Goal: Communication & Community: Answer question/provide support

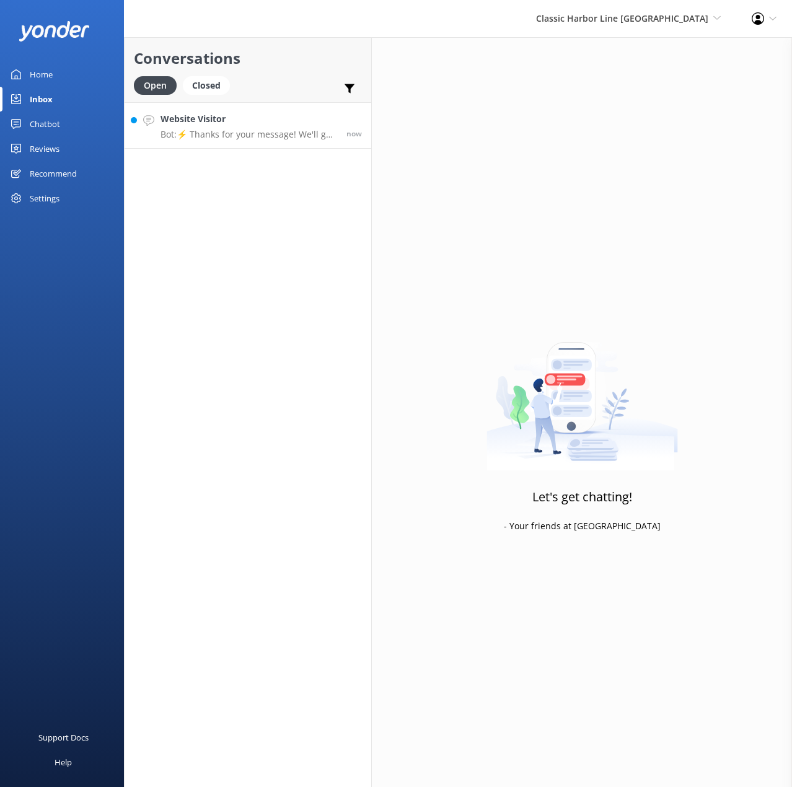
drag, startPoint x: 248, startPoint y: 136, endPoint x: 247, endPoint y: 148, distance: 11.8
click at [248, 136] on p "Bot: ⚡ Thanks for your message! We'll get back to you as soon as we can, or you…" at bounding box center [249, 134] width 177 height 11
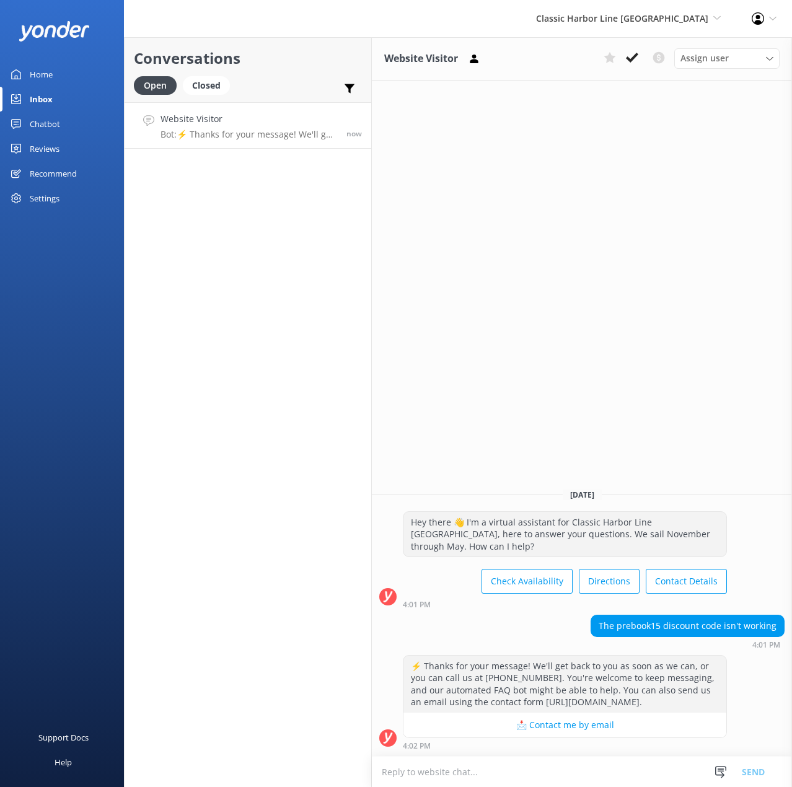
click at [485, 775] on textarea at bounding box center [582, 772] width 420 height 30
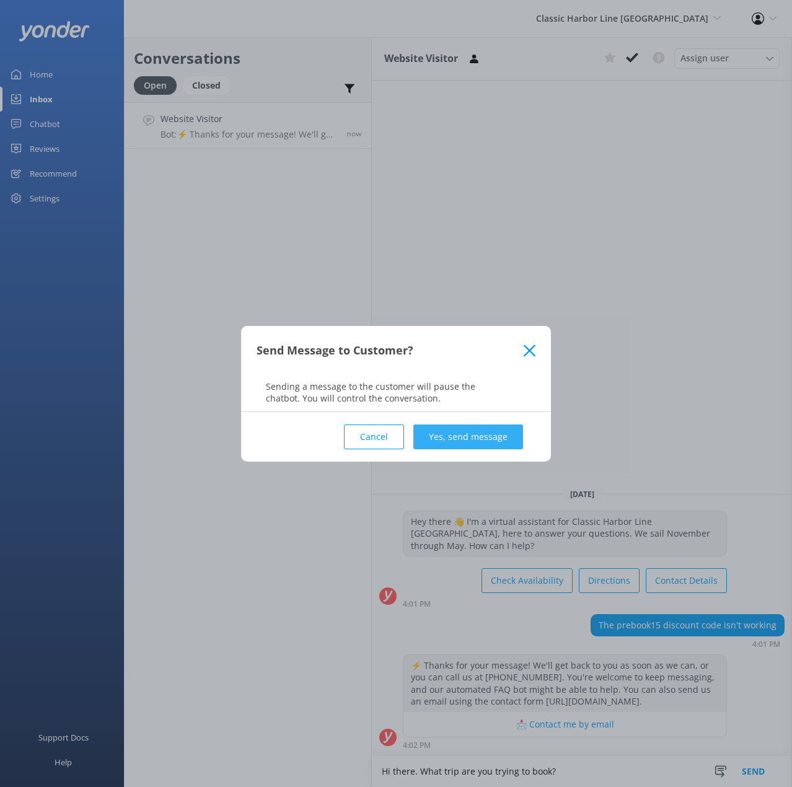
type textarea "Hi there. What trip are you trying to book?"
click at [452, 427] on button "Yes, send message" at bounding box center [468, 437] width 110 height 25
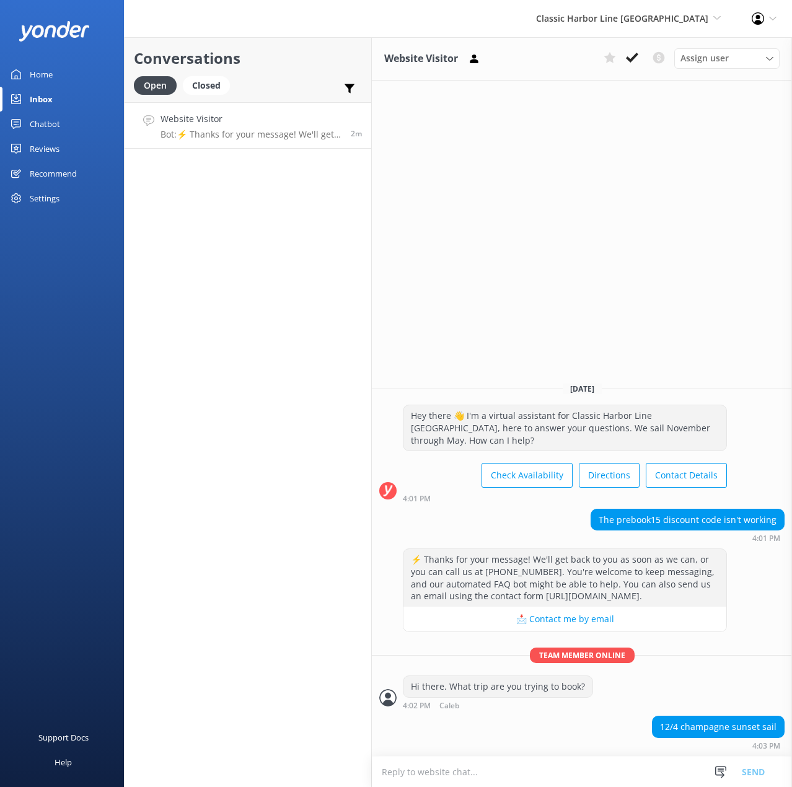
click at [617, 772] on textarea at bounding box center [582, 772] width 420 height 30
type textarea "Let me take a look!"
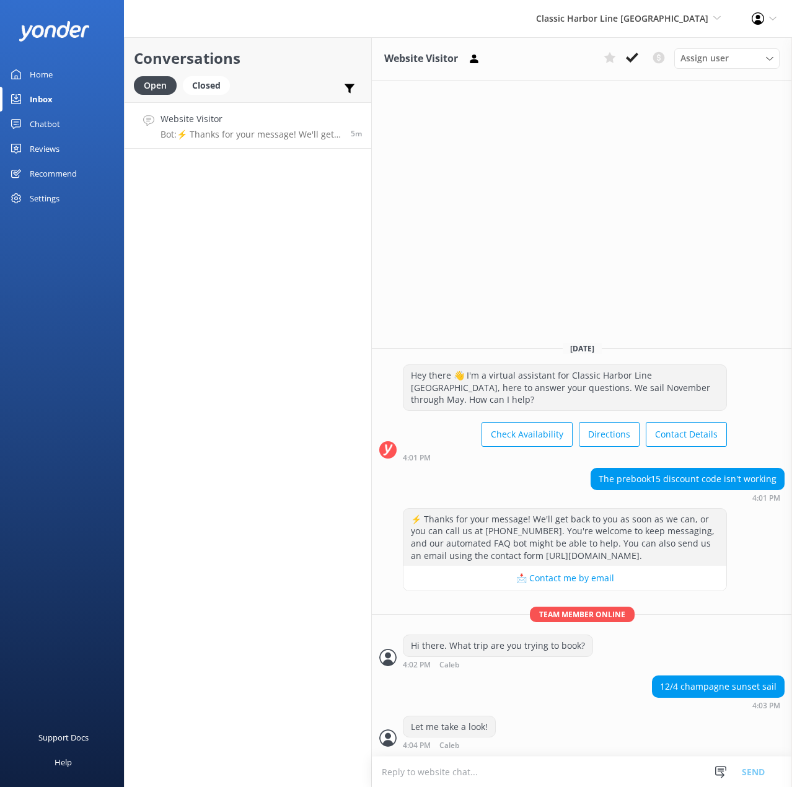
click at [499, 778] on textarea at bounding box center [582, 772] width 420 height 30
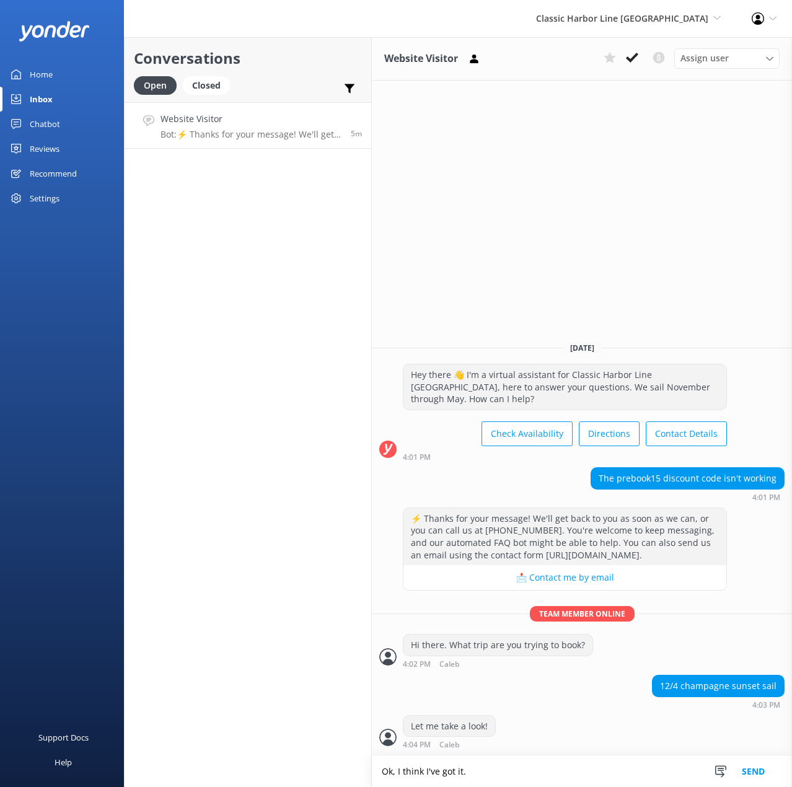
type textarea "Ok, I think I've got it."
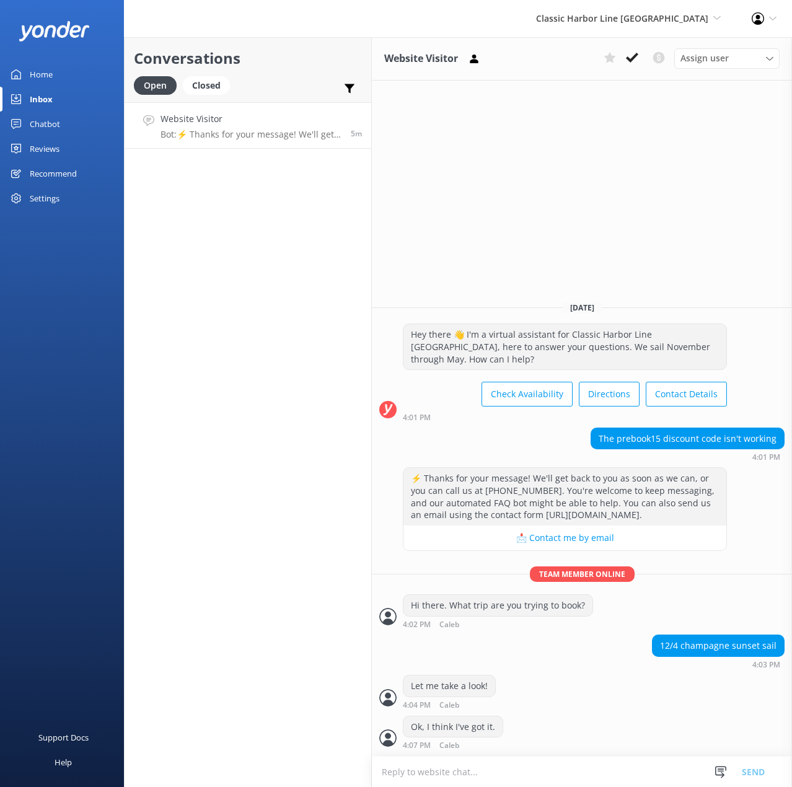
scroll to position [1, 0]
click at [499, 772] on textarea at bounding box center [582, 772] width 420 height 30
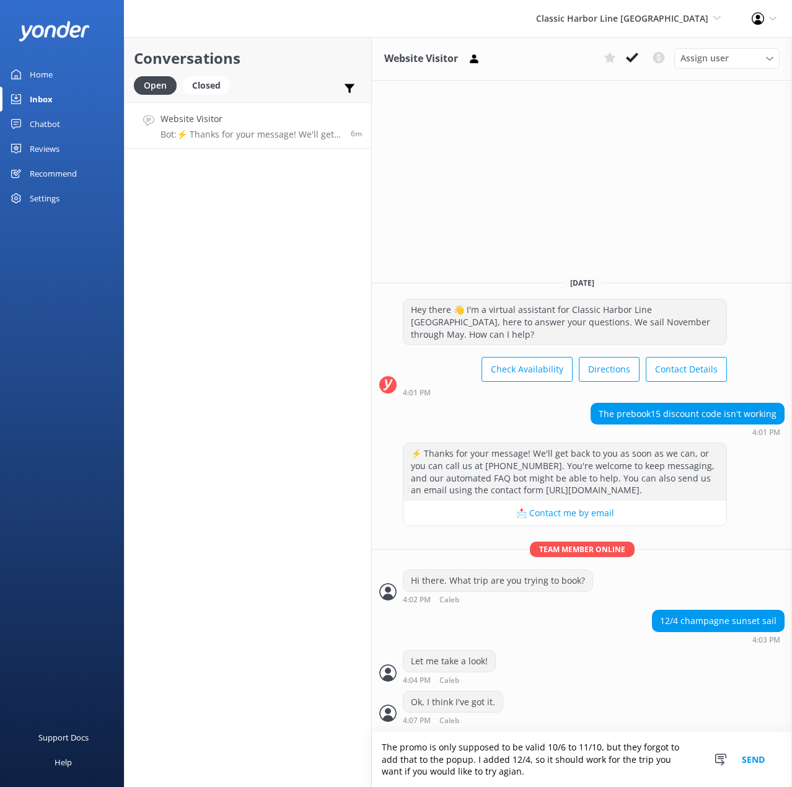
type textarea "The promo is only supposed to be valid 10/6 to 11/10, but they forgot to add th…"
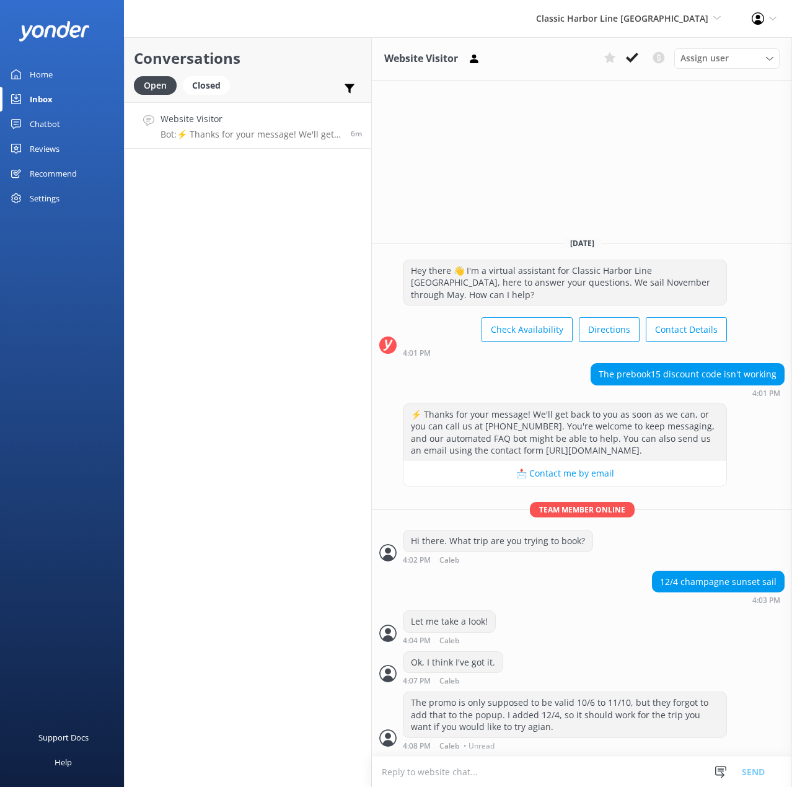
click at [499, 772] on textarea at bounding box center [582, 772] width 420 height 30
type textarea "*again"
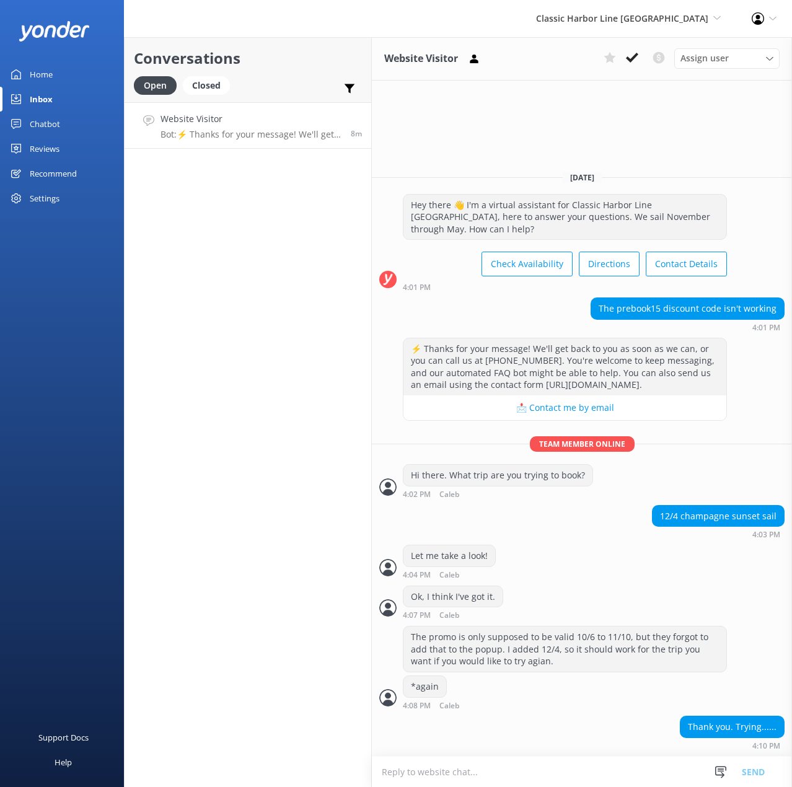
click at [636, 770] on textarea at bounding box center [582, 772] width 420 height 30
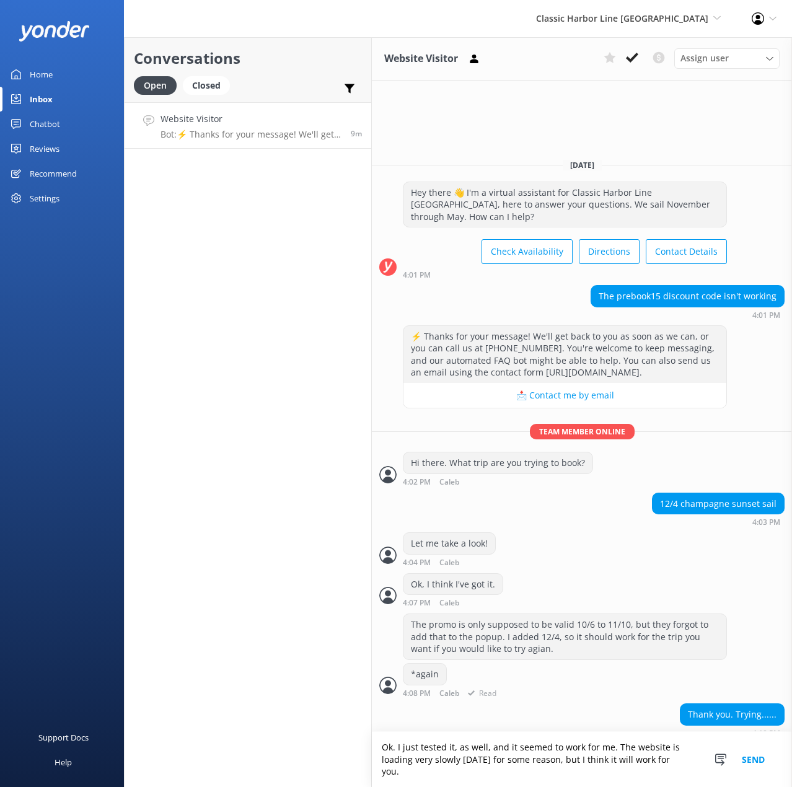
type textarea "Ok. I just tested it, as well, and it seemed to work for me. The website is loa…"
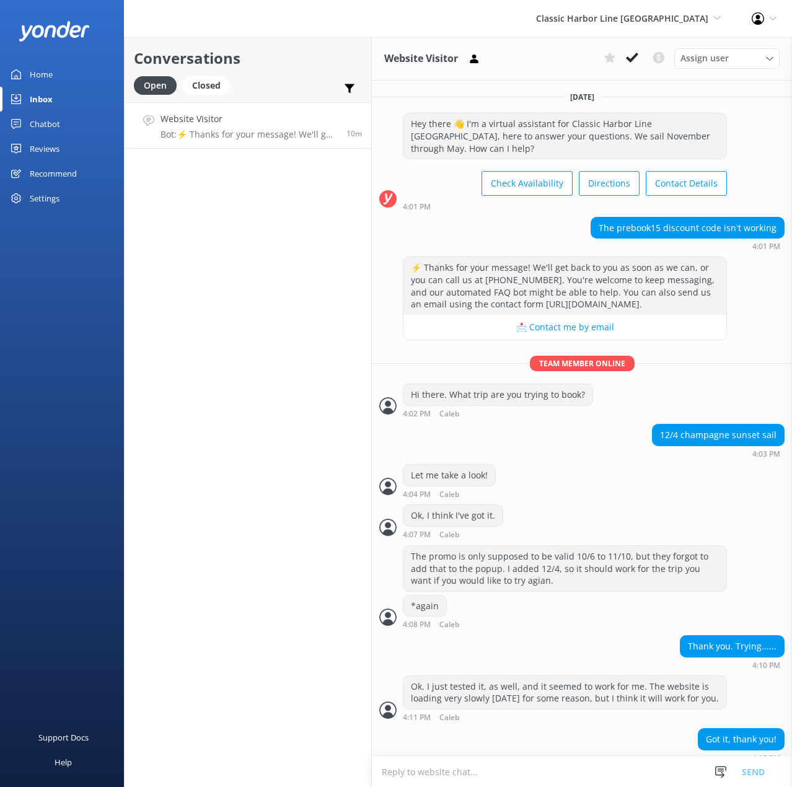
click at [476, 782] on textarea at bounding box center [582, 772] width 420 height 30
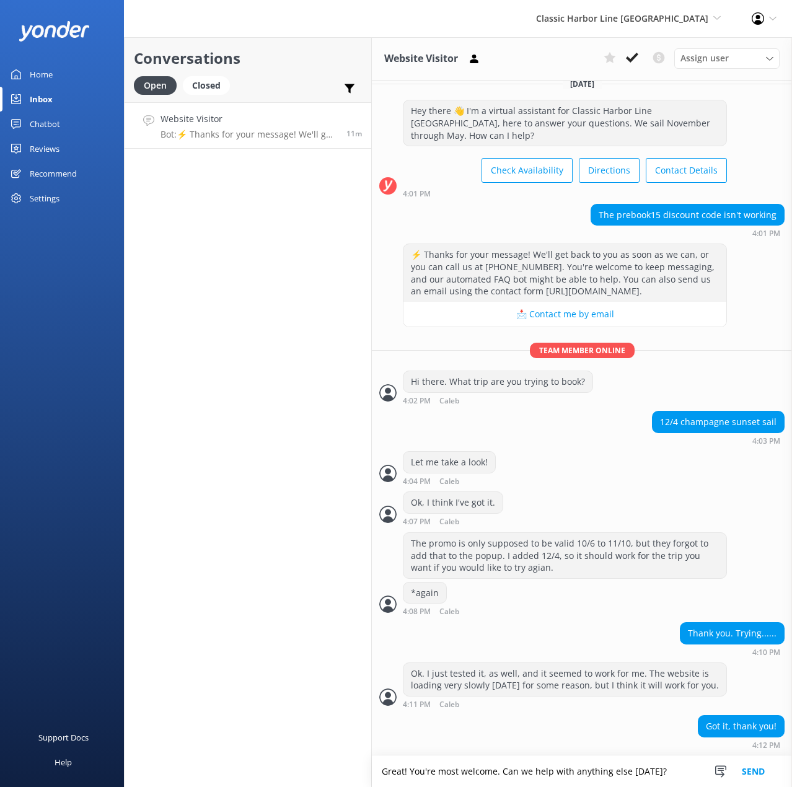
type textarea "Great! You're most welcome. Can we help with anything else [DATE]?"
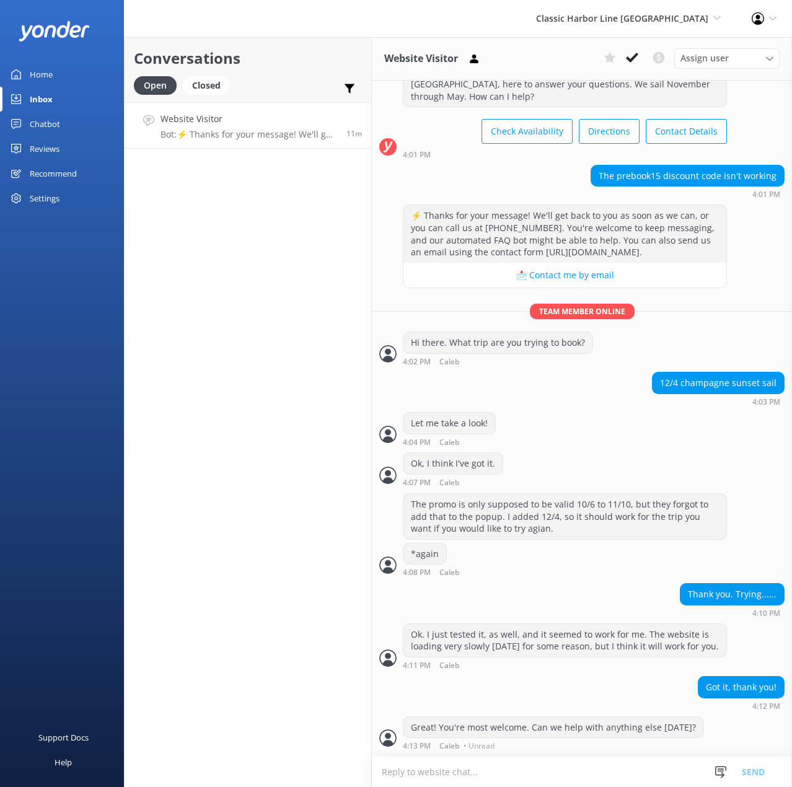
scroll to position [53, 0]
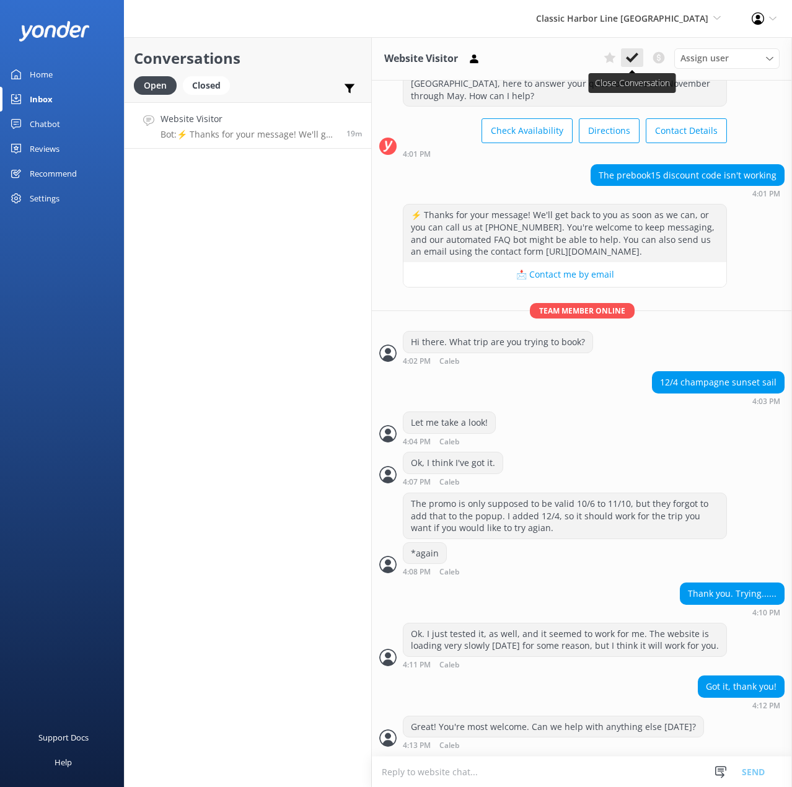
click at [633, 63] on icon at bounding box center [632, 57] width 12 height 12
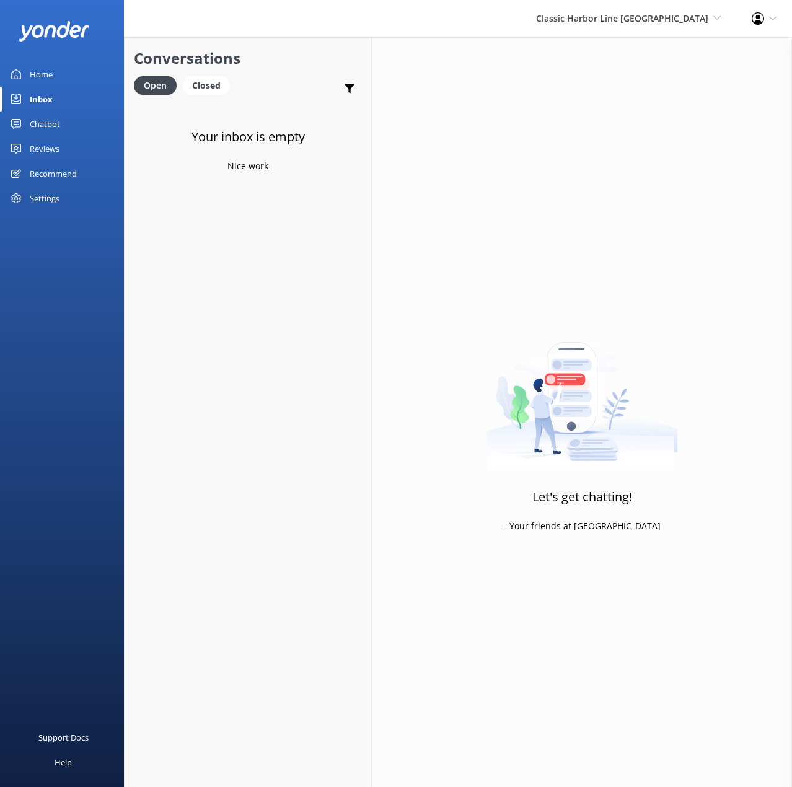
click at [227, 394] on div "Your inbox is empty Nice work" at bounding box center [248, 495] width 247 height 787
